Goal: Task Accomplishment & Management: Manage account settings

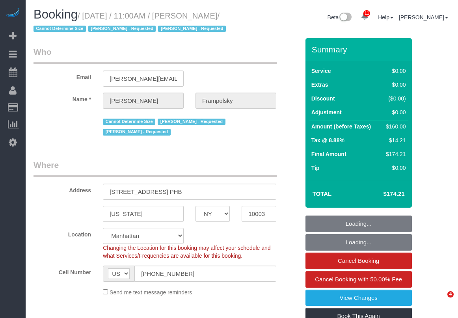
select select "NY"
select select "number:59"
select select "number:72"
select select "number:15"
select select "number:7"
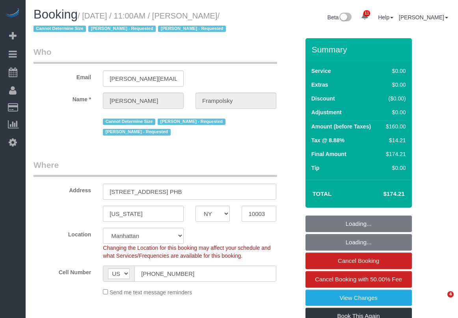
select select "object:1033"
select select "spot1"
select select "1"
select select "NY"
select select "string:stripe-pm_1QjVlC4VGloSiKo7wAOhglht"
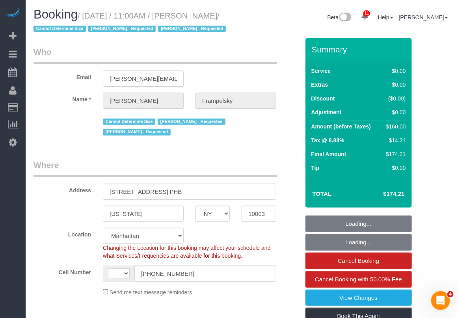
select select "1"
select select "number:59"
select select "number:72"
select select "number:15"
select select "number:7"
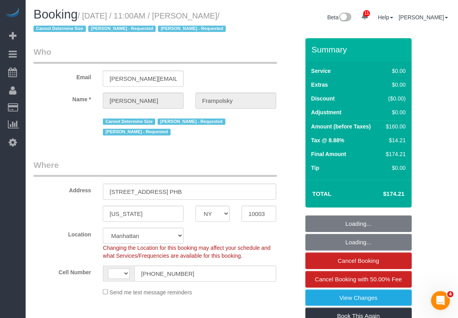
select select "object:743"
select select "string:US"
select select "spot1"
select select "1"
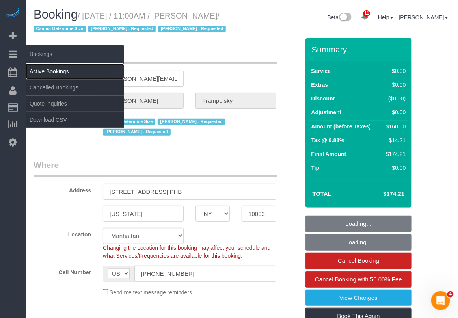
drag, startPoint x: 46, startPoint y: 70, endPoint x: 64, endPoint y: 67, distance: 18.8
click at [46, 71] on link "Active Bookings" at bounding box center [75, 71] width 99 height 16
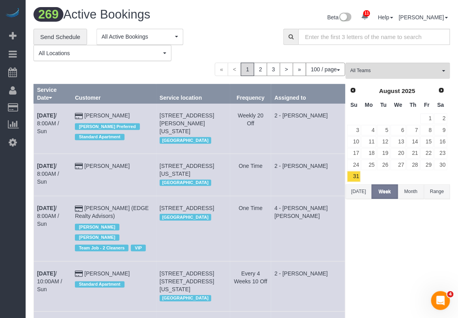
click at [359, 193] on button "Today" at bounding box center [359, 191] width 26 height 15
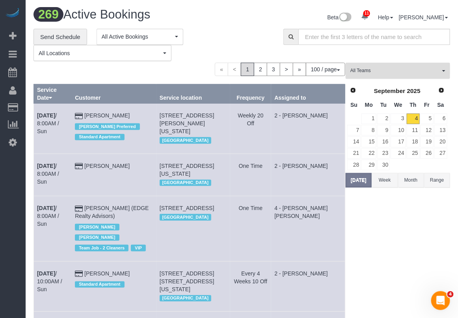
click at [372, 74] on button "All Teams" at bounding box center [398, 71] width 104 height 16
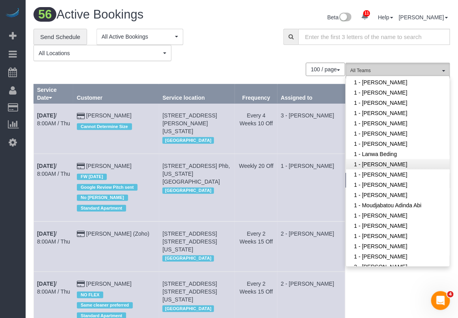
scroll to position [197, 0]
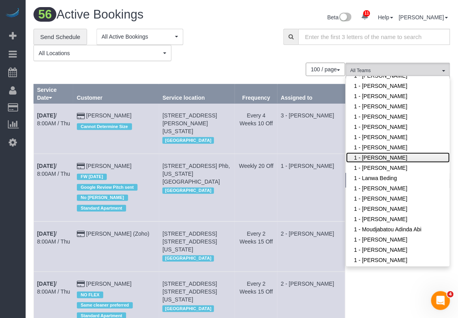
click at [371, 158] on link "1 - Julian Talavera" at bounding box center [398, 158] width 104 height 10
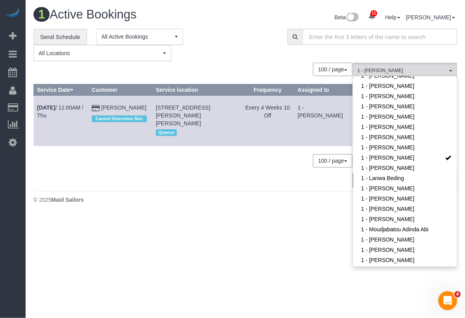
drag, startPoint x: 34, startPoint y: 104, endPoint x: 154, endPoint y: 108, distance: 120.7
click at [154, 108] on tr "Sep 4th / 11:00AM / Thu Claire Nowacoski Cannot Determine Size 6610 Thornton Pl…" at bounding box center [193, 121] width 319 height 50
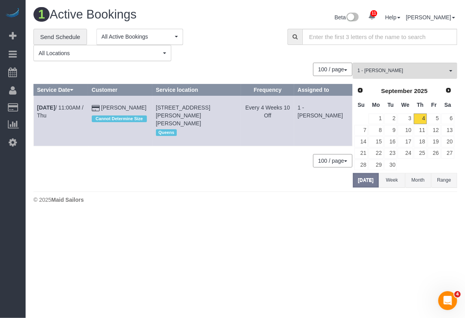
copy tr "Sep 4th / 11:00AM / Thu Claire Nowacoski"
drag, startPoint x: 162, startPoint y: 103, endPoint x: 218, endPoint y: 118, distance: 58.3
click at [218, 118] on td "6610 Thornton Place, Apt 1b, Rego Park, NY 11374 Queens" at bounding box center [197, 121] width 89 height 50
copy span "[STREET_ADDRESS][PERSON_NAME][PERSON_NAME]"
click at [82, 108] on link "Sep 4th / 11:00AM / Thu" at bounding box center [60, 111] width 47 height 14
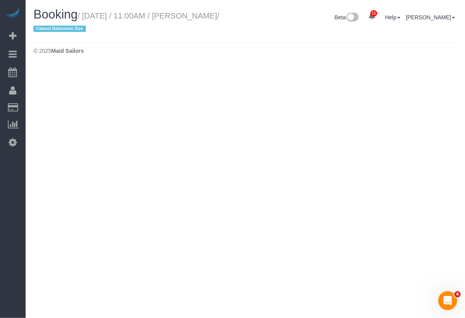
select select "NY"
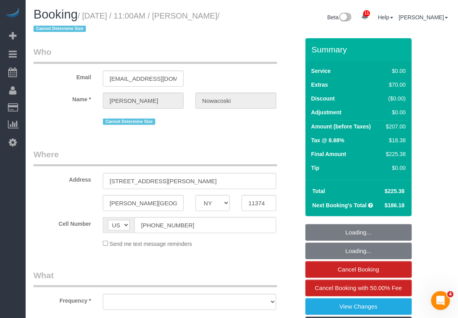
select select "1"
select select "number:58"
select select "number:73"
select select "number:14"
select select "number:5"
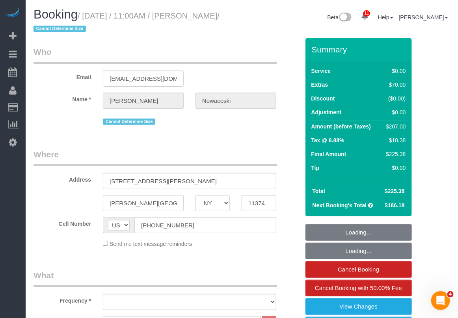
select select "object:5860"
select select "string:stripe-pm_1RfAQq4VGloSiKo7ZanEvOFy"
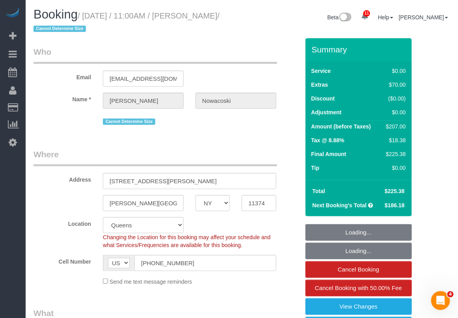
select select "spot6"
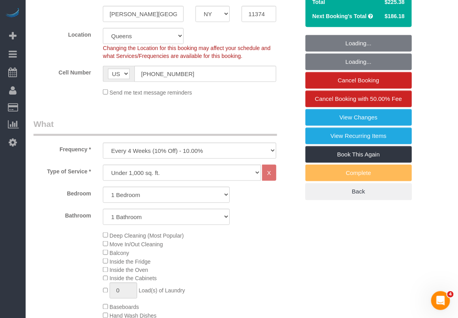
select select "1"
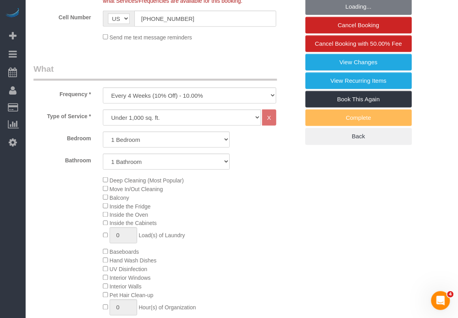
select select "object:5908"
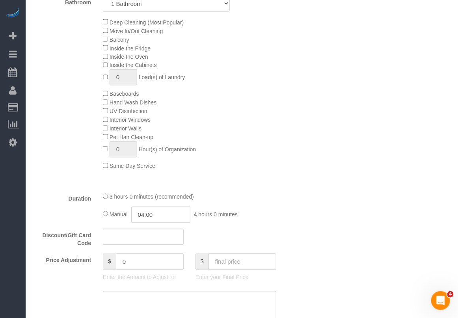
scroll to position [443, 0]
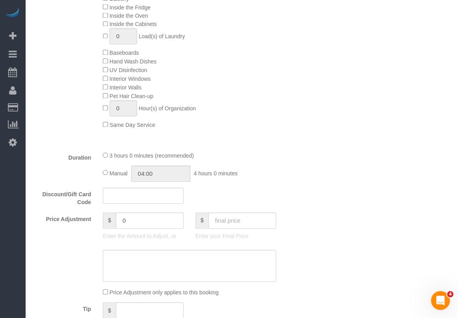
click at [108, 172] on div "Manual 04:00 4 hours 0 minutes" at bounding box center [189, 174] width 173 height 16
select select "spot51"
type input "03:00"
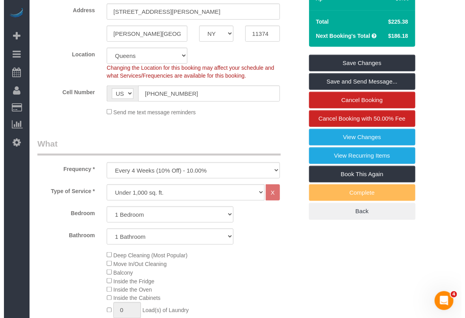
scroll to position [148, 0]
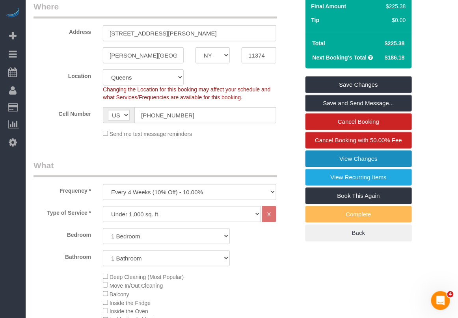
click at [344, 166] on link "View Changes" at bounding box center [358, 159] width 106 height 17
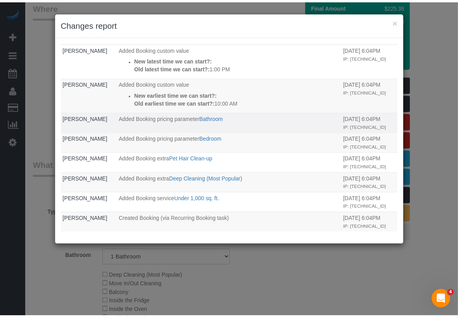
scroll to position [425, 0]
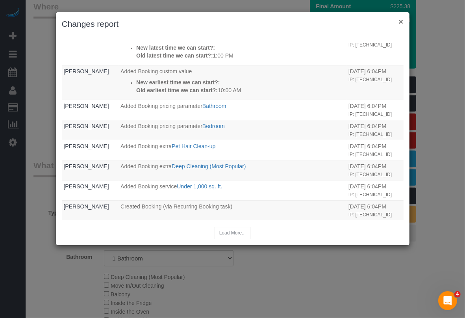
drag, startPoint x: 399, startPoint y: 19, endPoint x: 400, endPoint y: 24, distance: 4.8
click at [400, 20] on button "×" at bounding box center [401, 21] width 5 height 8
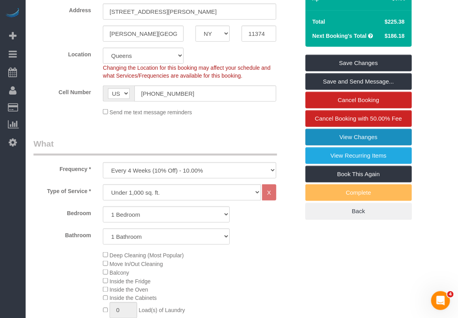
scroll to position [148, 0]
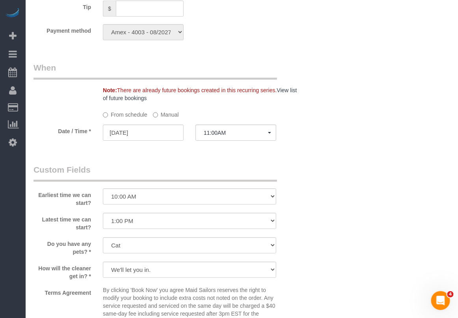
scroll to position [788, 0]
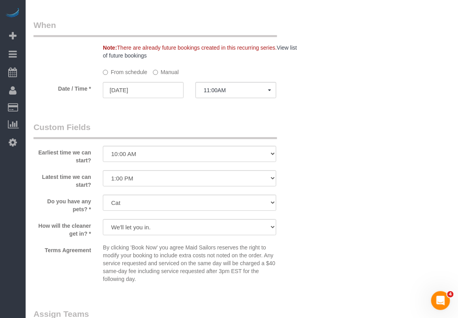
click at [298, 263] on div "Terms Agreement By clicking 'Book Now' you agree Maid Sailors reserves the righ…" at bounding box center [167, 265] width 278 height 43
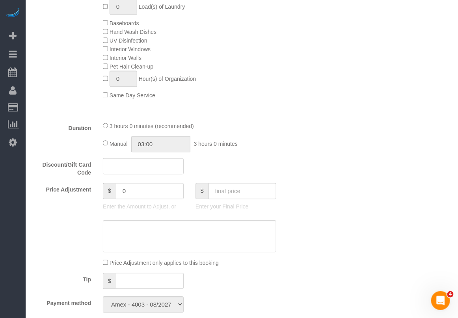
scroll to position [387, 0]
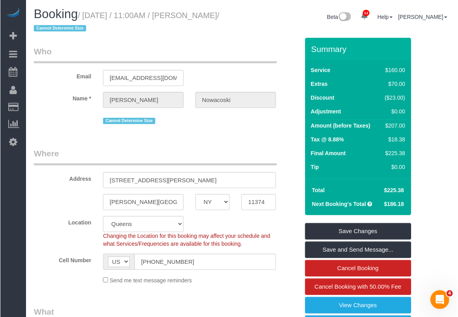
scroll to position [0, 0]
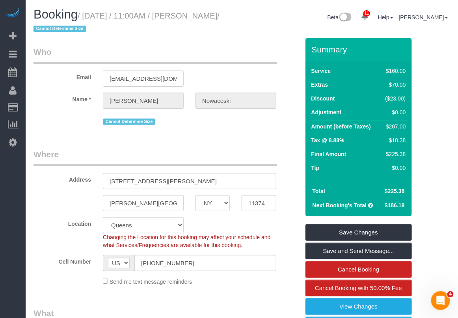
drag, startPoint x: 203, startPoint y: 19, endPoint x: 72, endPoint y: 28, distance: 131.2
click at [72, 28] on small "/ September 04, 2025 / 11:00AM / Claire Nowacoski / Cannot Determine Size" at bounding box center [127, 22] width 186 height 22
copy small "Claire Nowacoski"
drag, startPoint x: 434, startPoint y: 74, endPoint x: 409, endPoint y: 75, distance: 24.8
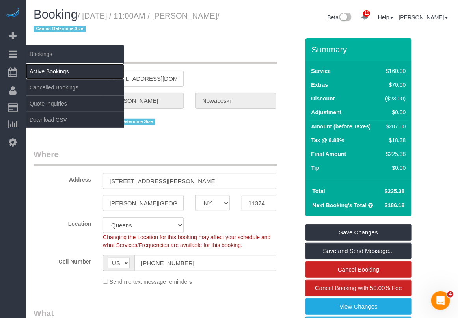
click at [52, 68] on link "Active Bookings" at bounding box center [75, 71] width 99 height 16
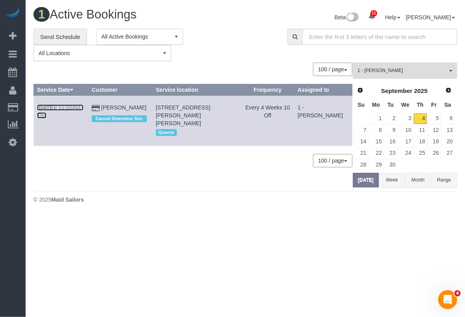
click at [61, 106] on link "Sep 4th / 11:00AM / Thu" at bounding box center [60, 111] width 47 height 14
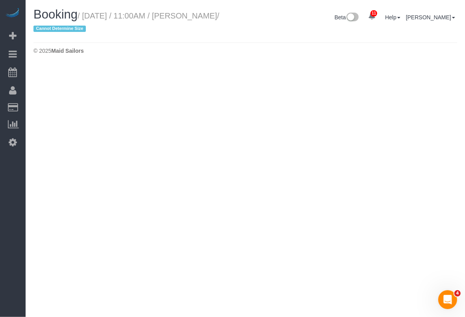
select select "NY"
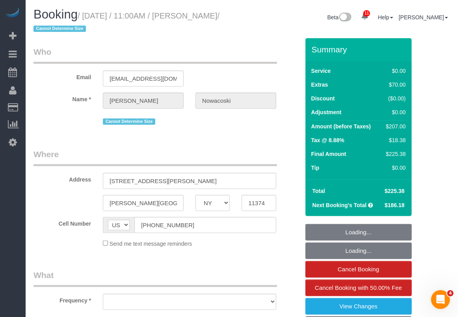
select select "number:58"
select select "number:73"
select select "number:14"
select select "number:5"
select select "1"
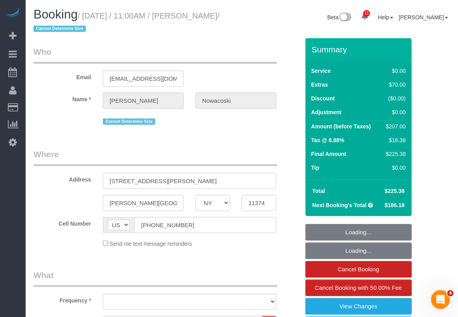
select select "object:8227"
select select "spot96"
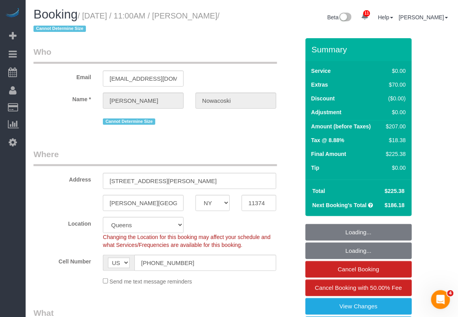
select select "string:stripe-pm_1RfAQq4VGloSiKo7ZanEvOFy"
select select "1"
select select "object:8638"
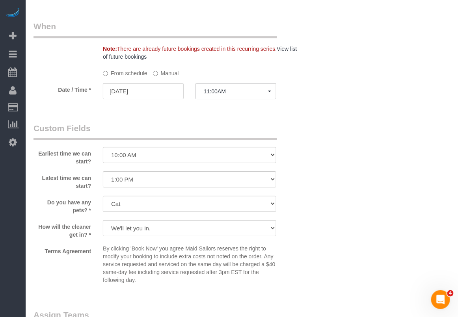
scroll to position [788, 0]
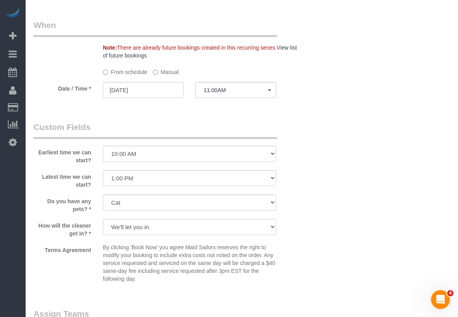
click at [160, 75] on label "Manual" at bounding box center [166, 70] width 26 height 11
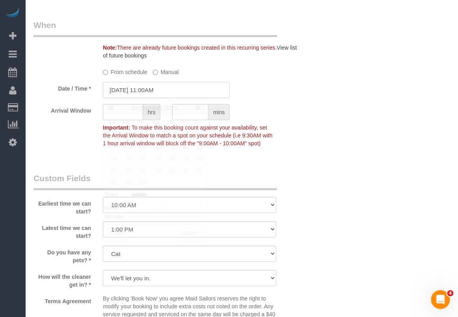
click at [151, 91] on input "09/04/2025 11:00AM" at bounding box center [166, 90] width 127 height 16
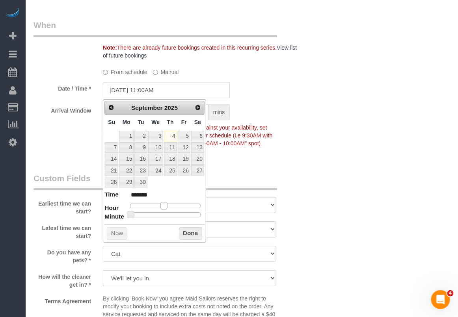
type input "09/04/2025 12:00PM"
type input "*******"
drag, startPoint x: 162, startPoint y: 206, endPoint x: 166, endPoint y: 206, distance: 4.3
click at [166, 206] on span at bounding box center [166, 205] width 7 height 7
click at [190, 236] on button "Done" at bounding box center [190, 233] width 23 height 13
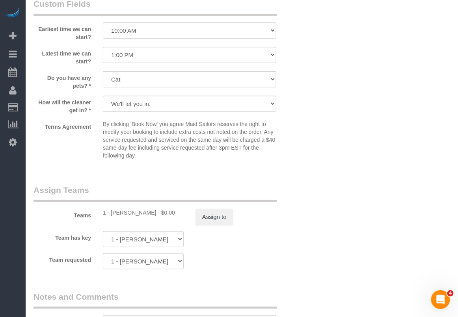
scroll to position [1035, 0]
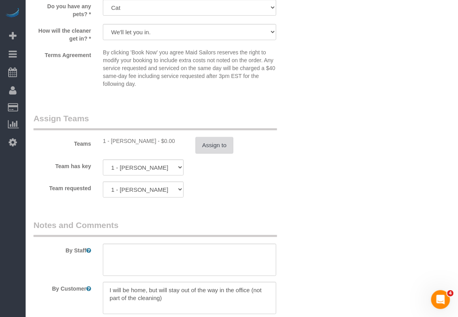
click at [204, 146] on button "Assign to" at bounding box center [215, 145] width 38 height 17
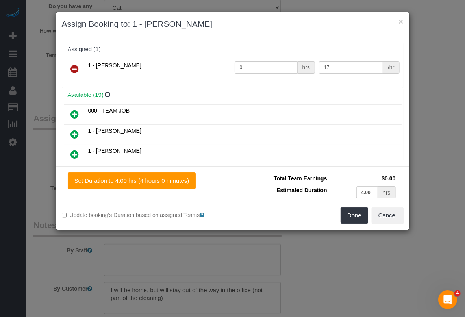
drag, startPoint x: 73, startPoint y: 68, endPoint x: 93, endPoint y: 80, distance: 22.4
click at [75, 69] on icon at bounding box center [75, 68] width 8 height 9
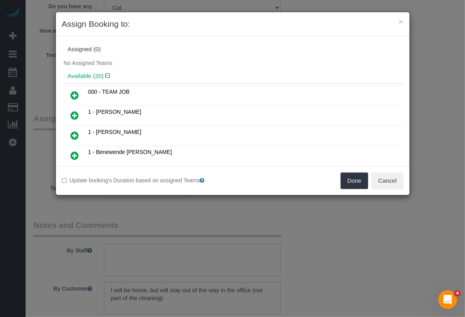
click at [75, 155] on icon at bounding box center [75, 155] width 8 height 9
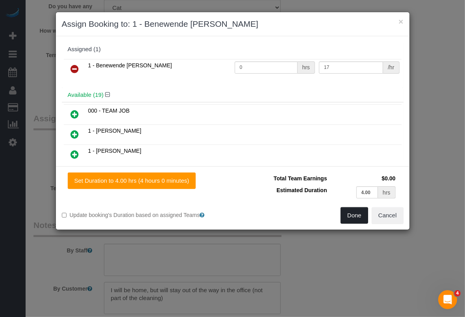
click at [352, 217] on button "Done" at bounding box center [355, 215] width 28 height 17
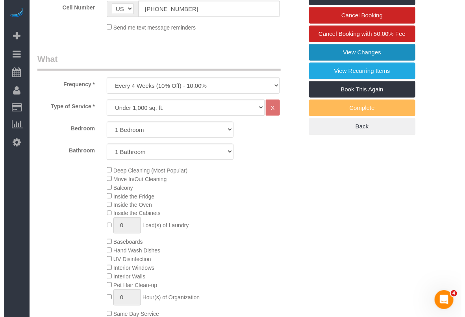
scroll to position [95, 0]
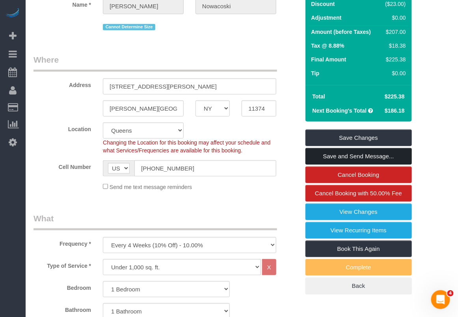
click at [344, 156] on link "Save and Send Message..." at bounding box center [358, 156] width 106 height 17
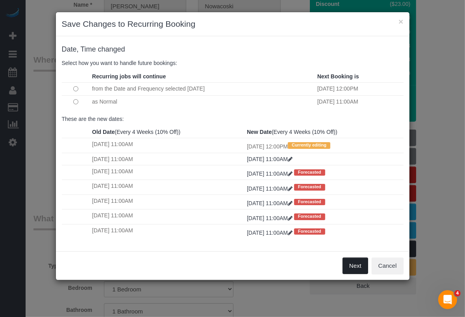
click at [353, 268] on button "Next" at bounding box center [356, 266] width 26 height 17
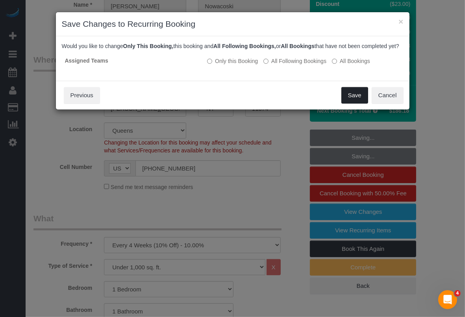
click at [348, 100] on button "Save" at bounding box center [355, 95] width 27 height 17
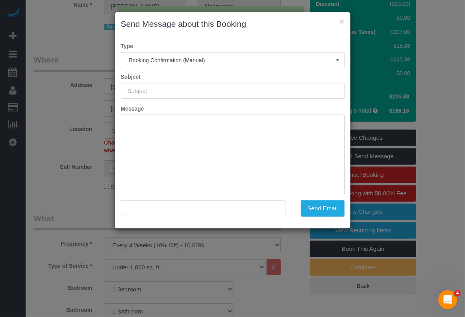
type input "Cleaning Confirmed for 09/04/2025 at 12:00pm"
type input ""Claire Nowacoski" <claire.nowacoski@gmail.com>"
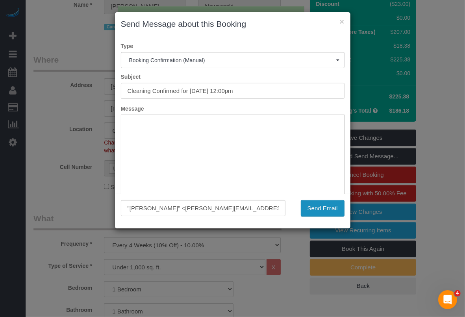
scroll to position [0, 0]
click at [324, 209] on button "Send Email" at bounding box center [323, 208] width 44 height 17
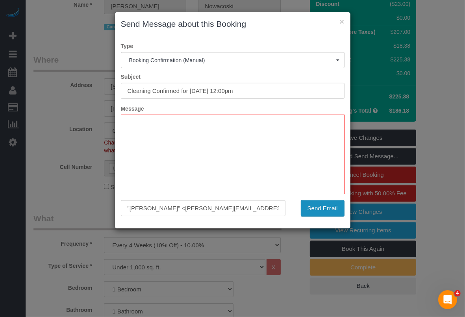
click at [318, 208] on button "Send Email" at bounding box center [323, 208] width 44 height 17
click at [342, 19] on button "×" at bounding box center [342, 21] width 5 height 8
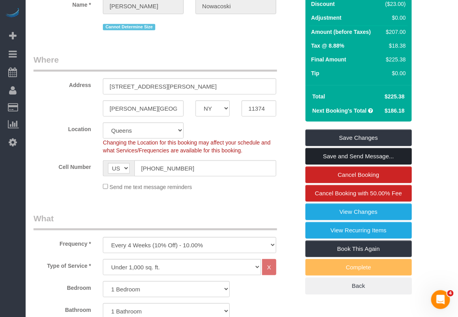
click at [344, 156] on link "Save and Send Message..." at bounding box center [358, 156] width 106 height 17
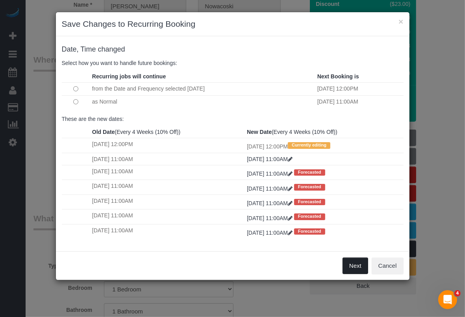
click at [350, 264] on button "Next" at bounding box center [356, 266] width 26 height 17
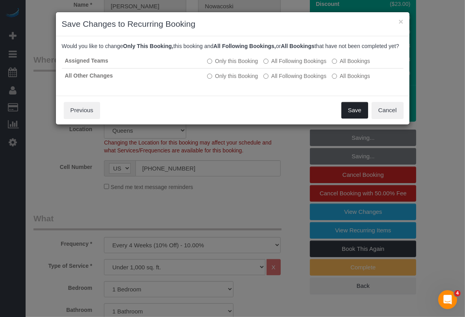
click at [351, 118] on button "Save" at bounding box center [355, 110] width 27 height 17
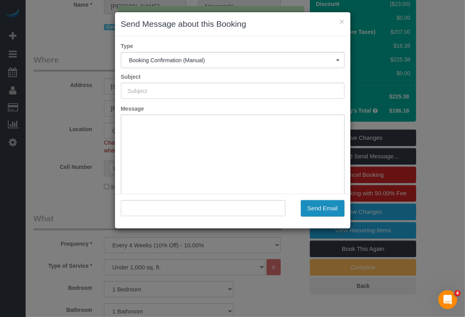
type input "Cleaning Confirmed for 09/04/2025 at 12:00pm"
type input ""Claire Nowacoski" <claire.nowacoski@gmail.com>"
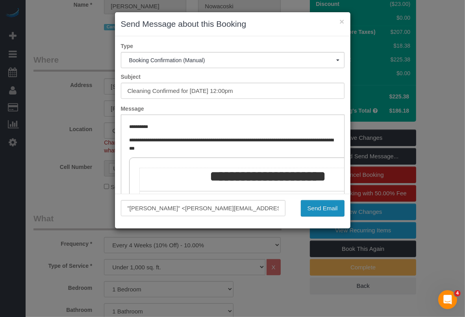
click at [320, 211] on button "Send Email" at bounding box center [323, 208] width 44 height 17
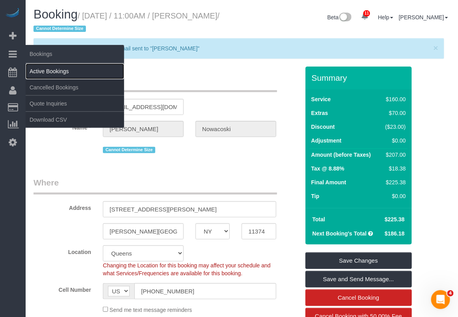
drag, startPoint x: 58, startPoint y: 71, endPoint x: 89, endPoint y: 73, distance: 31.2
click at [58, 71] on link "Active Bookings" at bounding box center [75, 71] width 99 height 16
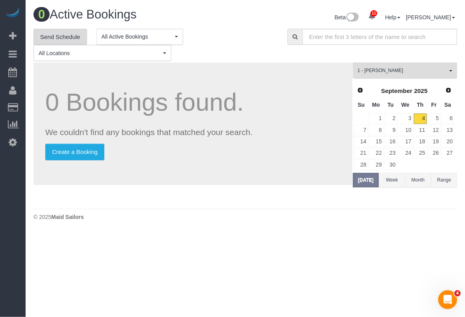
click at [65, 37] on link "Send Schedule" at bounding box center [61, 37] width 54 height 17
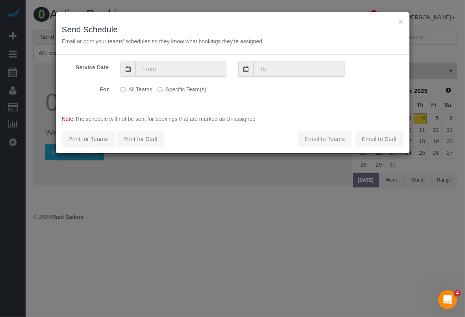
click at [174, 74] on input "text" at bounding box center [181, 69] width 91 height 16
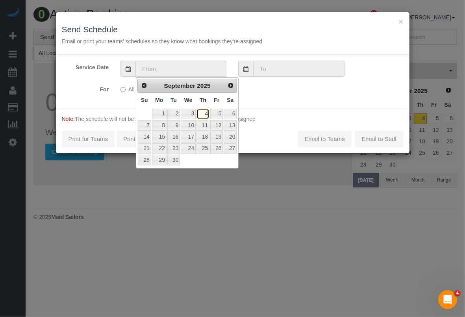
click at [205, 114] on link "4" at bounding box center [203, 114] width 13 height 11
type input "[DATE]"
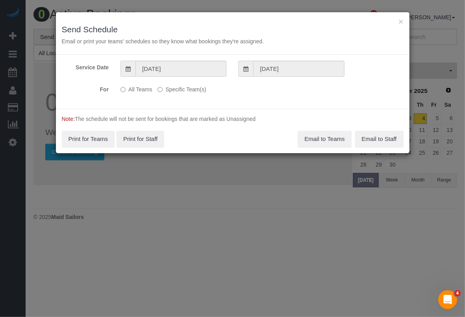
click at [171, 89] on label "Specific Team(s)" at bounding box center [182, 88] width 48 height 11
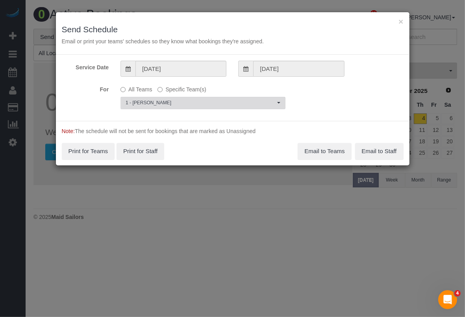
click at [192, 104] on span "1 - [PERSON_NAME]" at bounding box center [201, 103] width 150 height 7
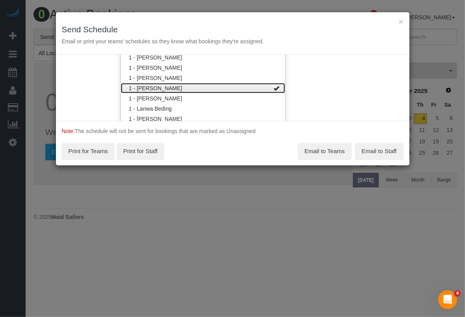
click at [249, 89] on link "1 - [PERSON_NAME]" at bounding box center [203, 88] width 164 height 10
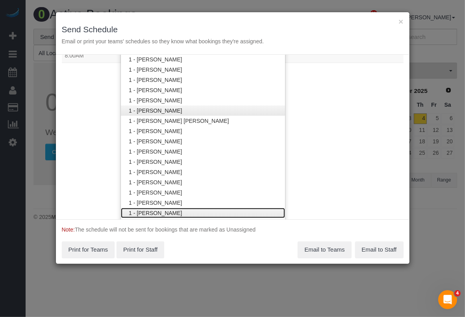
scroll to position [127, 0]
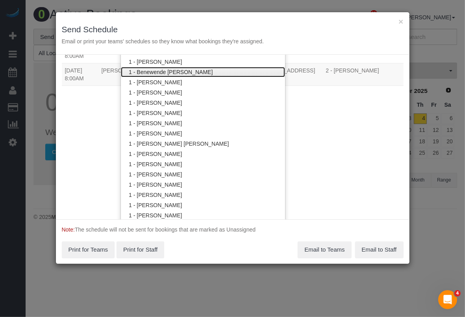
click at [160, 73] on link "1 - Benewende [PERSON_NAME]" at bounding box center [203, 72] width 164 height 10
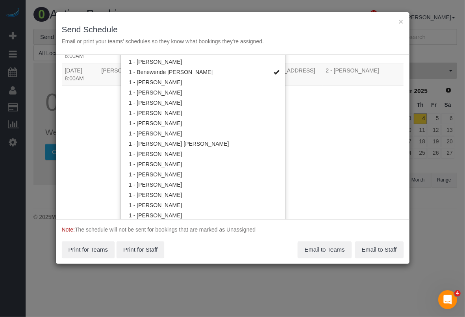
click at [305, 132] on div "Service Date 09/04/2025 09/04/2025 For All Teams Specific Team(s) 1 - Benewende…" at bounding box center [233, 137] width 354 height 165
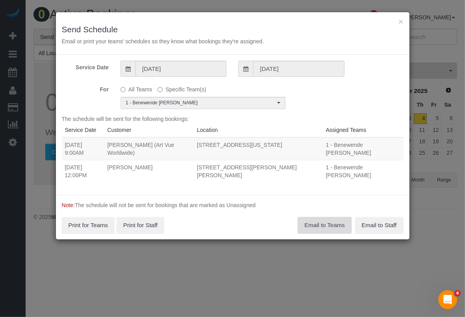
click at [328, 225] on button "Email to Teams" at bounding box center [325, 225] width 54 height 17
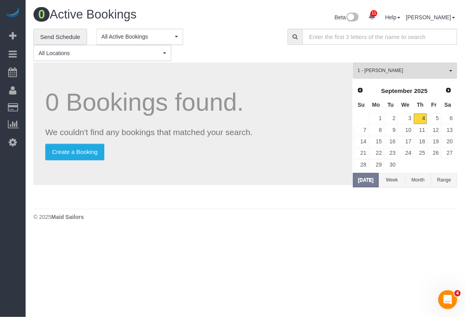
click at [432, 234] on body "11 Beta Your Notifications You have 0 alerts × You have 2 to charge for 09/03/2…" at bounding box center [232, 158] width 465 height 317
click at [414, 215] on div "© 2025 Maid Sailors" at bounding box center [246, 217] width 424 height 8
click at [423, 215] on div "© 2025 Maid Sailors" at bounding box center [246, 217] width 424 height 8
click at [415, 214] on div "© 2025 Maid Sailors" at bounding box center [246, 217] width 424 height 8
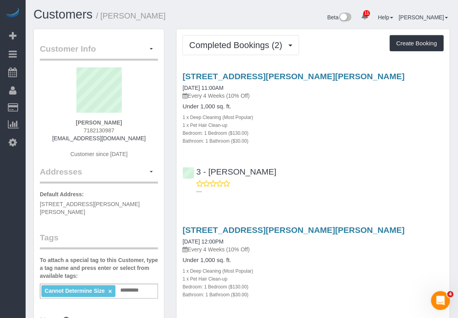
click at [292, 269] on div "1 x Deep Cleaning (Most Popular)" at bounding box center [312, 271] width 261 height 8
click at [327, 267] on div "1 x Deep Cleaning (Most Popular)" at bounding box center [312, 271] width 261 height 8
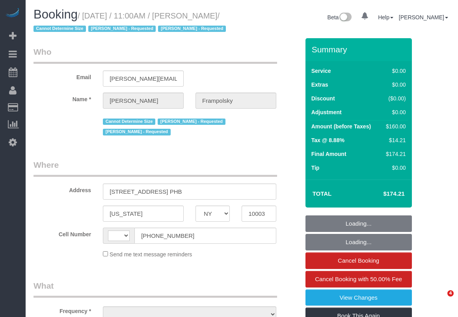
select select "NY"
select select "string:US"
select select "object:670"
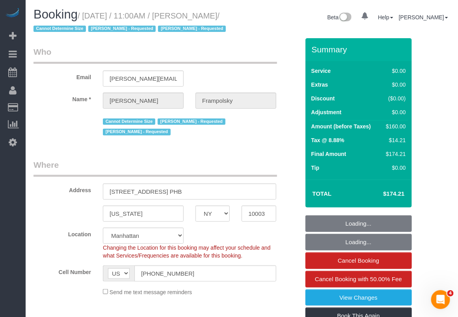
select select "1"
select select "spot1"
select select "number:59"
select select "number:72"
select select "number:15"
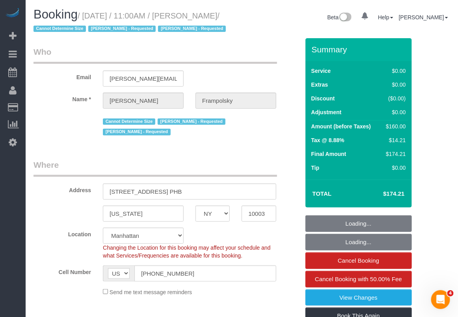
select select "number:7"
select select "string:stripe-pm_1QjVlC4VGloSiKo7wAOhglht"
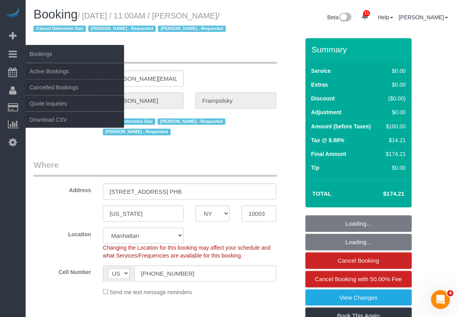
select select "object:1385"
select select "1"
click at [46, 70] on link "Active Bookings" at bounding box center [75, 71] width 99 height 16
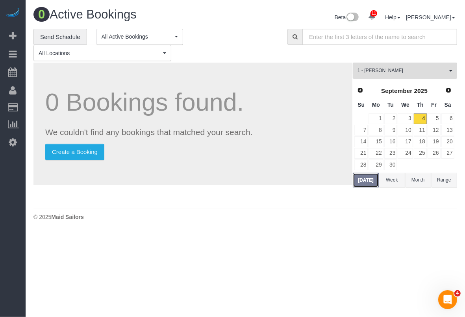
click at [367, 178] on button "Today" at bounding box center [366, 180] width 26 height 15
click at [382, 72] on span "1 - [PERSON_NAME]" at bounding box center [403, 70] width 90 height 7
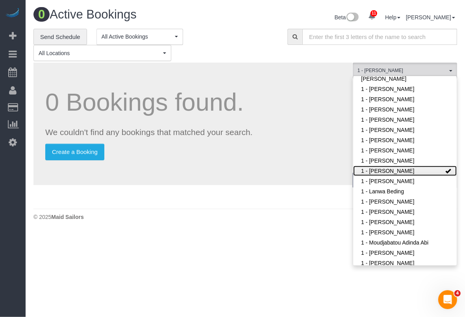
click at [386, 166] on link "1 - [PERSON_NAME]" at bounding box center [406, 171] width 104 height 10
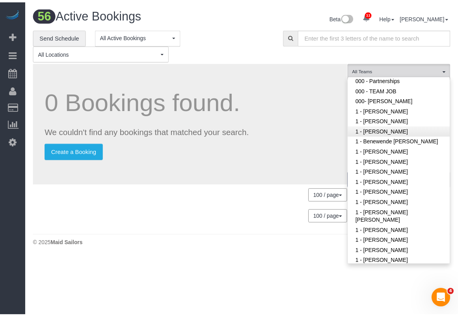
scroll to position [36, 0]
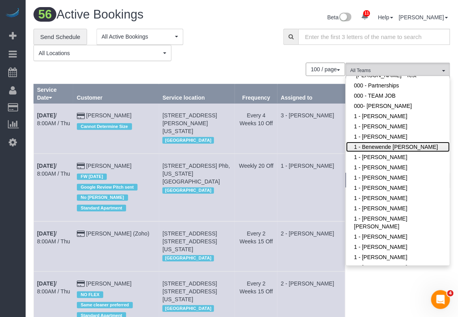
click at [373, 144] on link "1 - Benewende [PERSON_NAME]" at bounding box center [398, 147] width 104 height 10
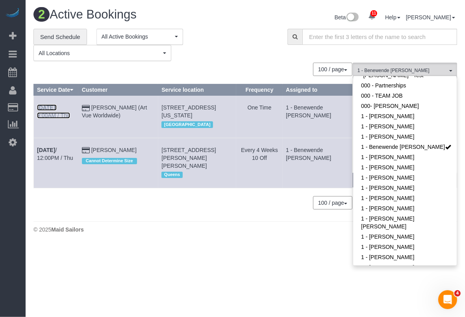
click at [49, 107] on b "[DATE]" at bounding box center [46, 107] width 18 height 6
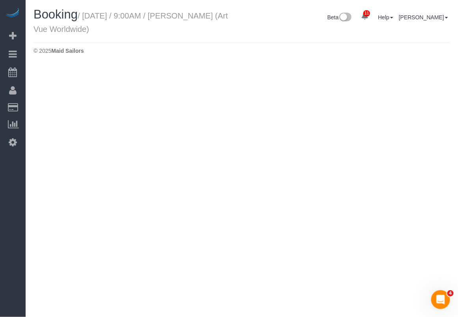
select select "NY"
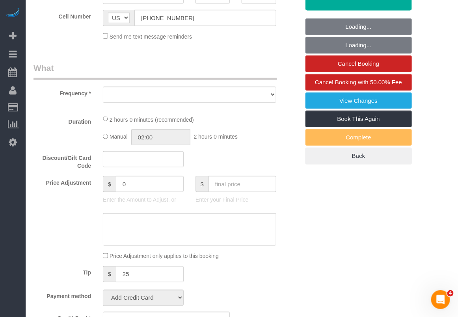
select select "object:3207"
select select "number:89"
select select "number:90"
select select "number:15"
select select "number:5"
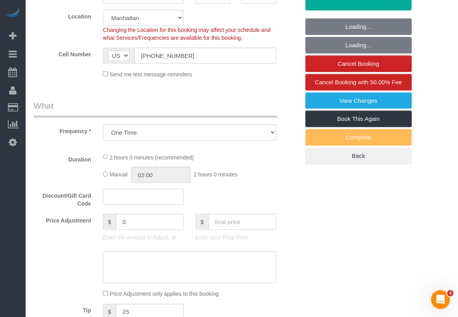
select select "object:3832"
select select "string:stripe-pm_1S365Z4VGloSiKo7FAUy2Rp7"
select select "spot6"
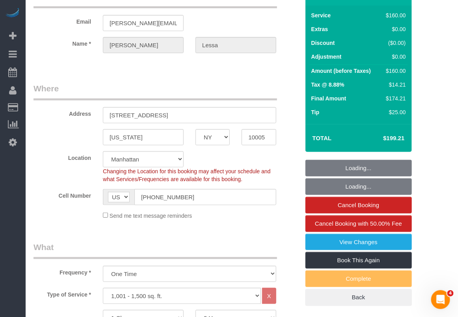
scroll to position [49, 0]
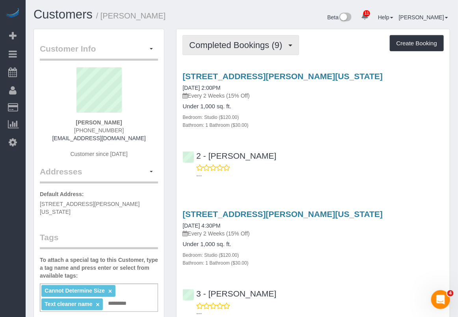
click at [248, 44] on span "Completed Bookings (9)" at bounding box center [237, 45] width 97 height 10
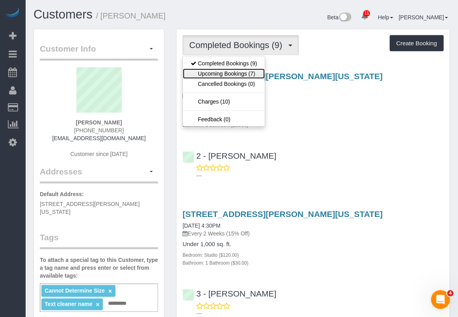
click at [230, 74] on link "Upcoming Bookings (7)" at bounding box center [224, 74] width 82 height 10
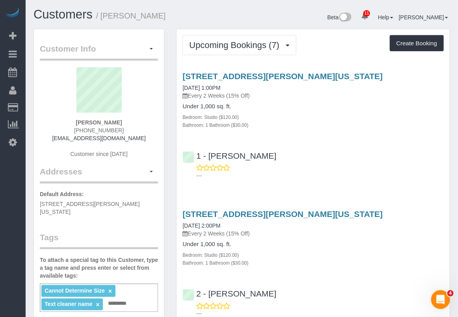
click at [417, 127] on div "Bathroom: 1 Bathroom ($30.00)" at bounding box center [312, 125] width 261 height 8
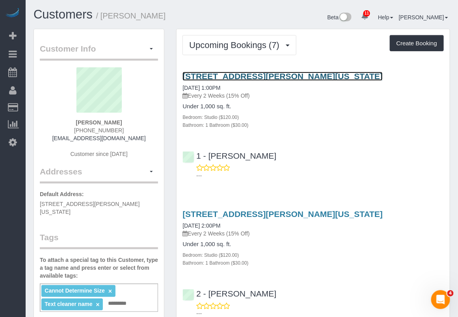
click at [288, 75] on link "84 William Street, Apt 703, New York, NY 10038-0347" at bounding box center [282, 76] width 200 height 9
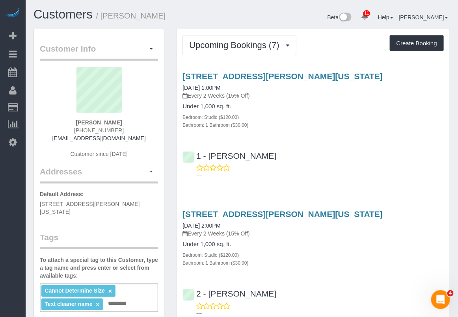
drag, startPoint x: 291, startPoint y: 151, endPoint x: 232, endPoint y: 147, distance: 59.2
click at [213, 152] on div "1 - Hassanatou Diallo ---" at bounding box center [313, 162] width 273 height 35
copy link "assanatou Diallo"
drag, startPoint x: 414, startPoint y: 127, endPoint x: 391, endPoint y: 134, distance: 24.7
click at [414, 127] on div "Bathroom: 1 Bathroom ($30.00)" at bounding box center [312, 125] width 261 height 8
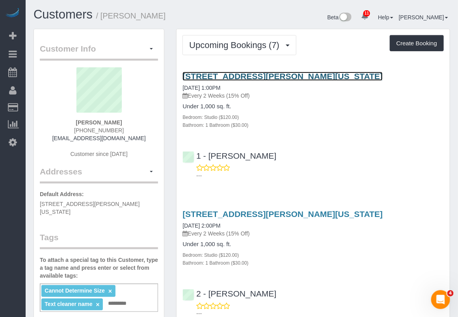
click at [212, 75] on link "84 William Street, Apt 703, New York, NY 10038-0347" at bounding box center [282, 76] width 200 height 9
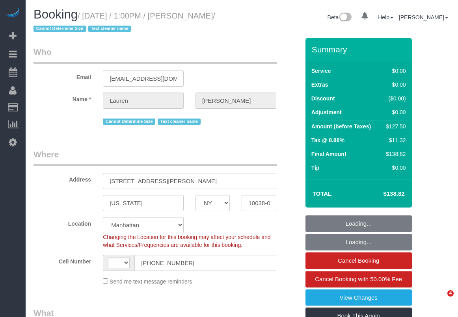
select select "NY"
select select "string:stripe-pm_1REMk24VGloSiKo7t1T9C341"
select select "string:[GEOGRAPHIC_DATA]"
select select "object:733"
select select "number:89"
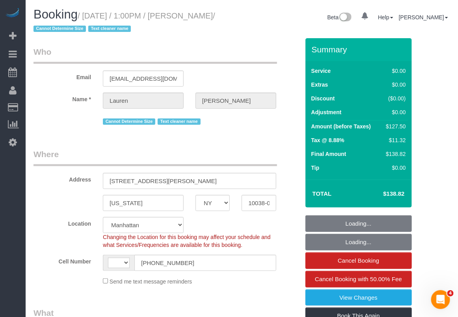
select select "number:90"
select select "number:15"
select select "number:5"
select select "spot1"
select select "object:1274"
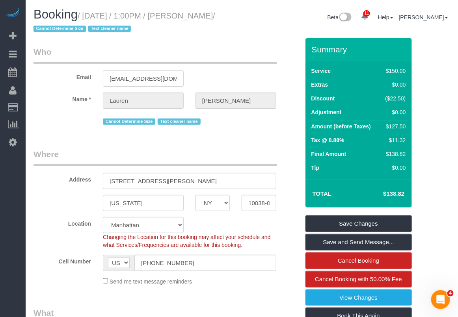
drag, startPoint x: 82, startPoint y: 14, endPoint x: 54, endPoint y: 30, distance: 31.6
click at [54, 30] on small "/ [DATE] / 1:00PM / [PERSON_NAME] / Cannot Determine Size Text cleaner name" at bounding box center [125, 22] width 182 height 22
click at [83, 60] on legend "Who" at bounding box center [156, 55] width 244 height 18
drag, startPoint x: 84, startPoint y: 17, endPoint x: 52, endPoint y: 28, distance: 34.0
click at [52, 28] on small "/ [DATE] / 1:00PM / [PERSON_NAME] / Cannot Determine Size Text cleaner name" at bounding box center [125, 22] width 182 height 22
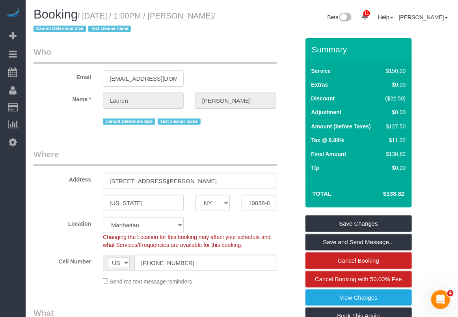
copy small "[DATE] / 1:00PM / [PERSON_NAME]"
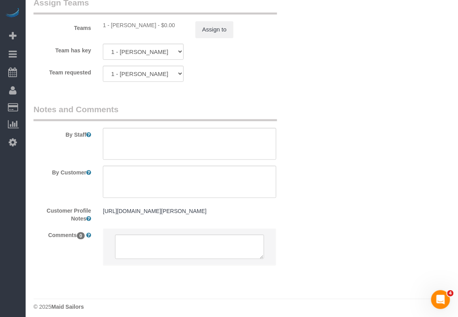
scroll to position [1127, 0]
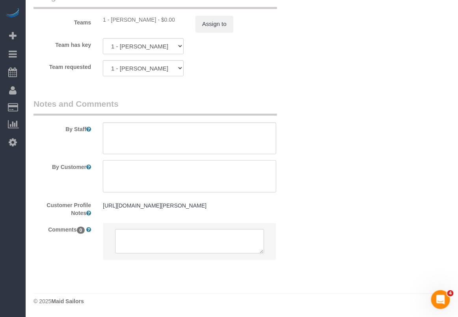
click at [153, 160] on textarea at bounding box center [189, 176] width 173 height 32
paste textarea "Thanks so much. Can you please instruct them to NOT make the bed and NOT move a…"
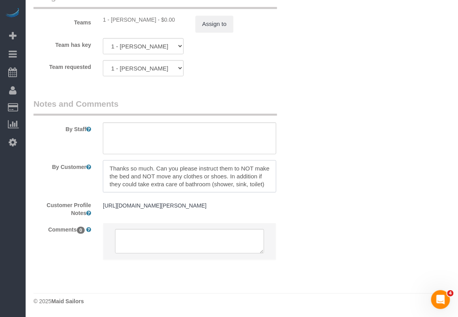
scroll to position [0, 0]
drag, startPoint x: 158, startPoint y: 145, endPoint x: 102, endPoint y: 146, distance: 56.0
click at [102, 160] on div at bounding box center [189, 176] width 185 height 32
drag, startPoint x: 135, startPoint y: 146, endPoint x: 103, endPoint y: 149, distance: 31.7
click at [103, 160] on textarea at bounding box center [189, 176] width 173 height 32
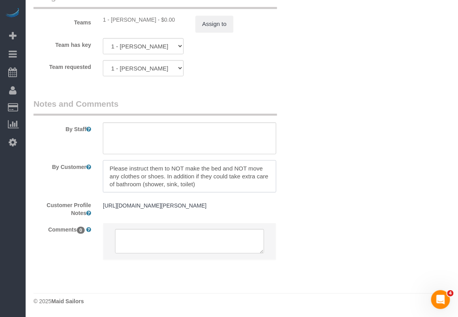
drag, startPoint x: 169, startPoint y: 146, endPoint x: 131, endPoint y: 145, distance: 37.8
click at [131, 160] on textarea at bounding box center [189, 176] width 173 height 32
drag, startPoint x: 198, startPoint y: 155, endPoint x: 135, endPoint y: 157, distance: 63.1
click at [135, 160] on textarea at bounding box center [189, 176] width 173 height 32
click at [245, 164] on textarea at bounding box center [189, 176] width 173 height 32
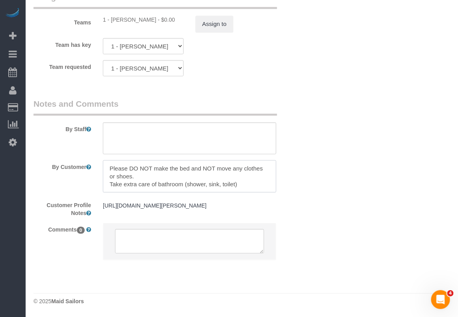
type textarea "Please DO NOT make the bed and NOT move any clothes or shoes. Take extra care o…"
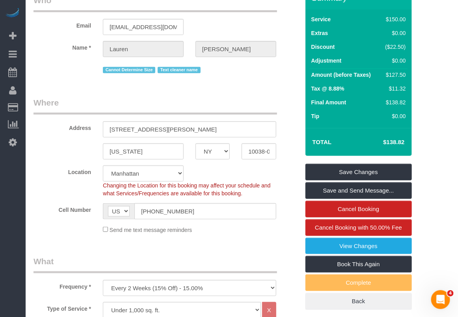
scroll to position [43, 0]
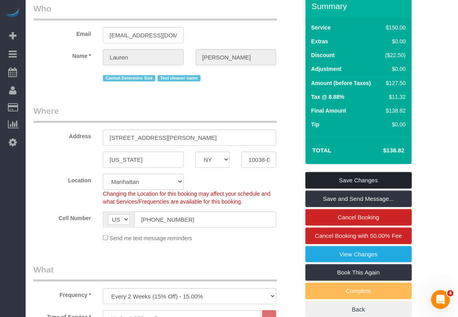
drag, startPoint x: 344, startPoint y: 177, endPoint x: 349, endPoint y: 172, distance: 7.3
click at [344, 177] on link "Save Changes" at bounding box center [358, 180] width 106 height 17
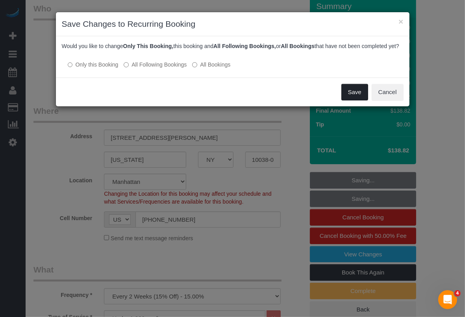
click at [355, 99] on button "Save" at bounding box center [355, 92] width 27 height 17
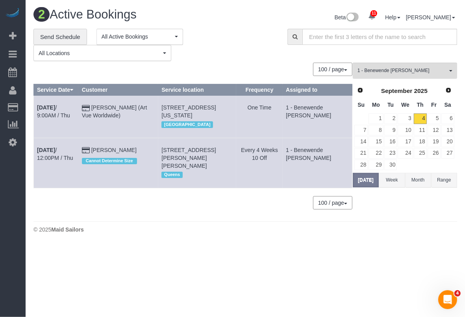
click at [285, 294] on body "11 Beta Your Notifications You have 0 alerts × You have 2 to charge for 09/03/2…" at bounding box center [232, 158] width 465 height 317
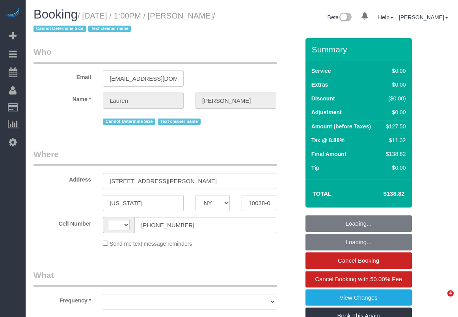
select select "NY"
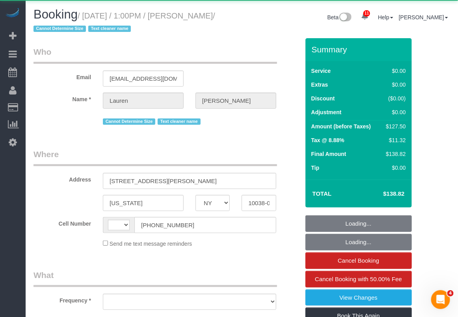
select select "string:[GEOGRAPHIC_DATA]"
select select "object:727"
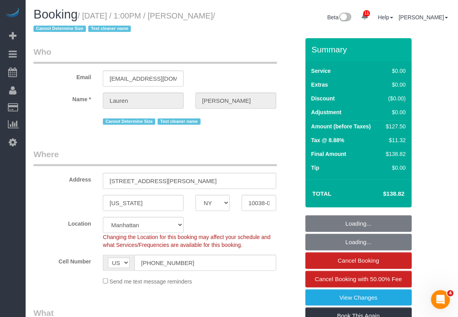
select select "string:stripe-pm_1REMk24VGloSiKo7t1T9C341"
select select "spot1"
select select "number:89"
select select "number:90"
select select "number:15"
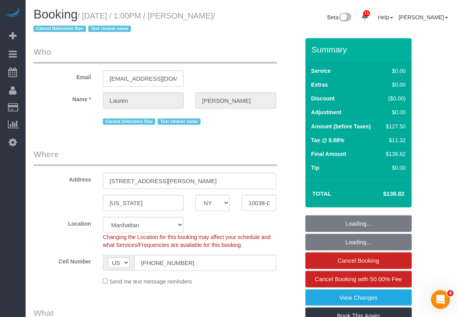
select select "number:5"
select select "object:1377"
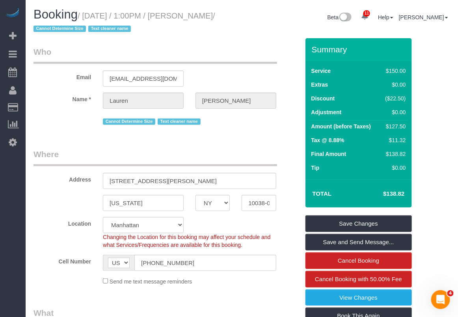
drag, startPoint x: 440, startPoint y: 134, endPoint x: 404, endPoint y: 143, distance: 37.4
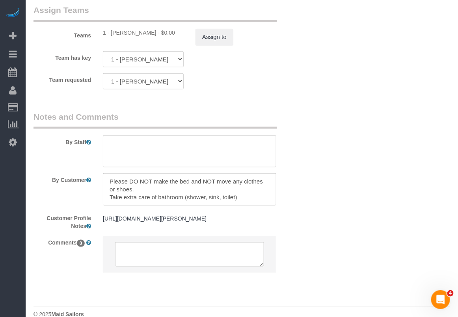
scroll to position [1127, 0]
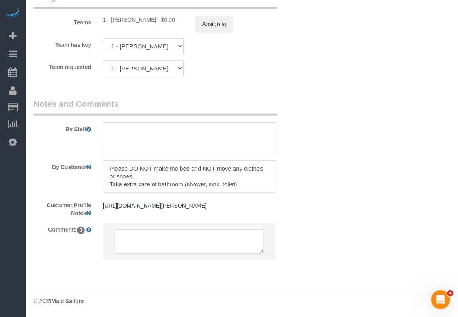
drag, startPoint x: 101, startPoint y: 144, endPoint x: 251, endPoint y: 166, distance: 150.9
click at [251, 166] on div at bounding box center [189, 176] width 185 height 32
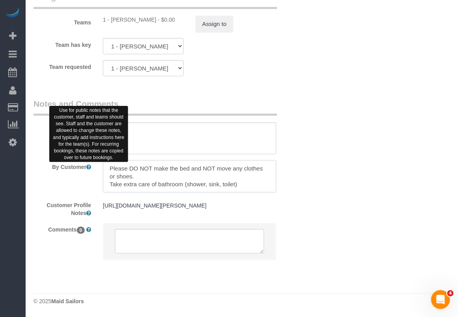
drag, startPoint x: 229, startPoint y: 166, endPoint x: 88, endPoint y: 148, distance: 143.1
click at [88, 160] on div "By Customer" at bounding box center [167, 176] width 278 height 32
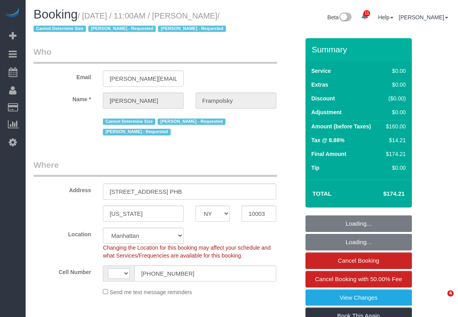
select select "NY"
select select "string:stripe-pm_1QjVlC4VGloSiKo7wAOhglht"
select select "number:59"
select select "number:72"
select select "number:15"
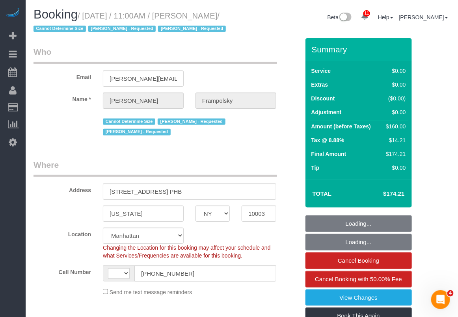
select select "number:7"
select select "object:640"
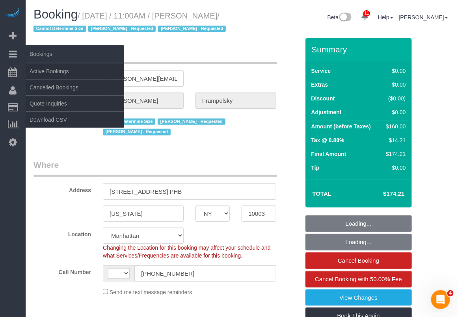
select select "string:[GEOGRAPHIC_DATA]"
select select "spot1"
select select "1"
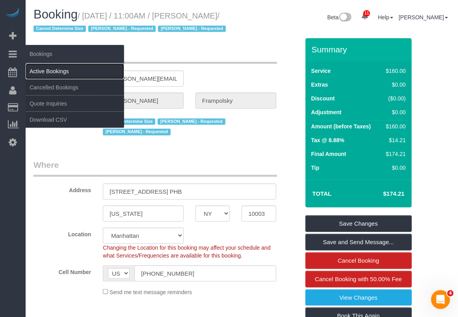
click at [58, 72] on link "Active Bookings" at bounding box center [75, 71] width 99 height 16
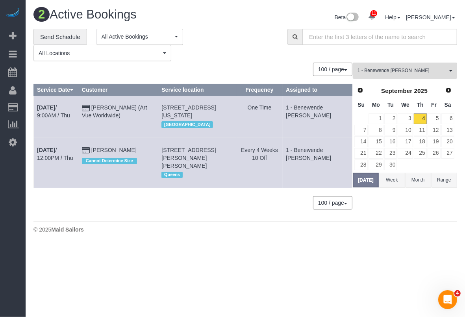
click at [417, 179] on button "Month" at bounding box center [419, 180] width 26 height 15
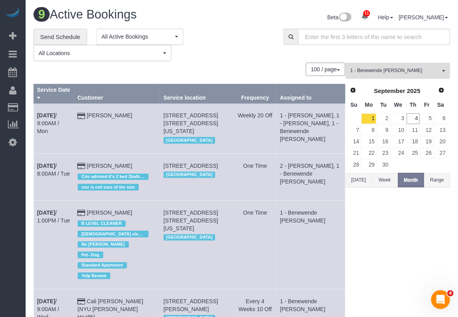
click at [387, 74] on button "1 - Benewende Marie Therese Kiema All Teams" at bounding box center [398, 71] width 104 height 16
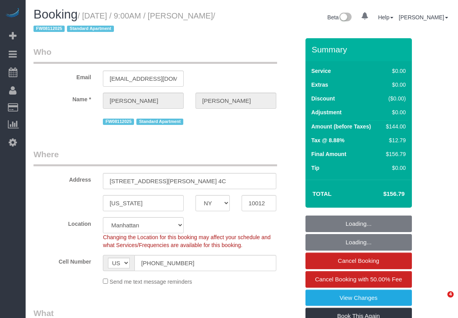
select select "NY"
select select "number:89"
select select "number:90"
select select "number:15"
select select "number:5"
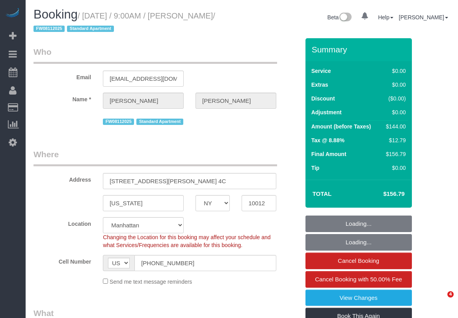
select select "string:stripe-pm_1MBfeC4VGloSiKo7EVmAEJdi"
select select "spot1"
select select "object:1374"
select select "1"
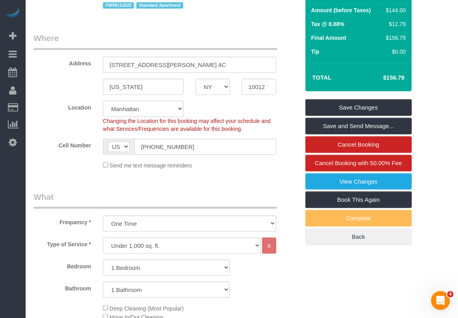
scroll to position [99, 0]
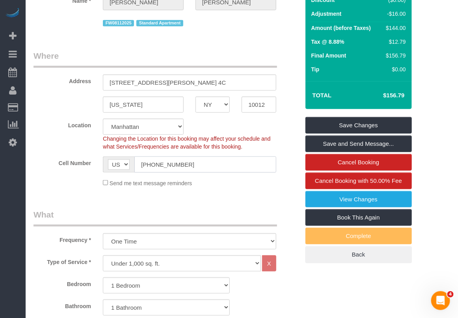
drag, startPoint x: 196, startPoint y: 164, endPoint x: 73, endPoint y: 160, distance: 123.4
click at [73, 160] on div "Cell Number AF AL DZ AD AO AI AQ AG AR AM AW AU AT AZ BS BH BD BB BY BE BZ BJ B…" at bounding box center [167, 164] width 278 height 16
click at [277, 190] on fieldset "Where Address [STREET_ADDRESS][PERSON_NAME] 4C [US_STATE] AK AL AR AZ CA CO CT …" at bounding box center [167, 121] width 266 height 143
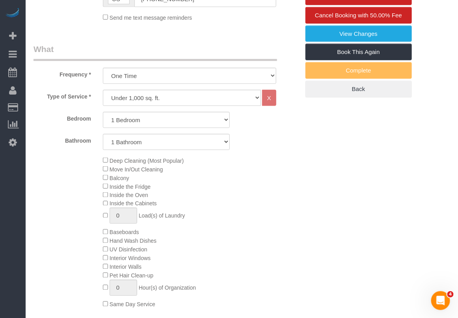
scroll to position [246, 0]
